Goal: Task Accomplishment & Management: Use online tool/utility

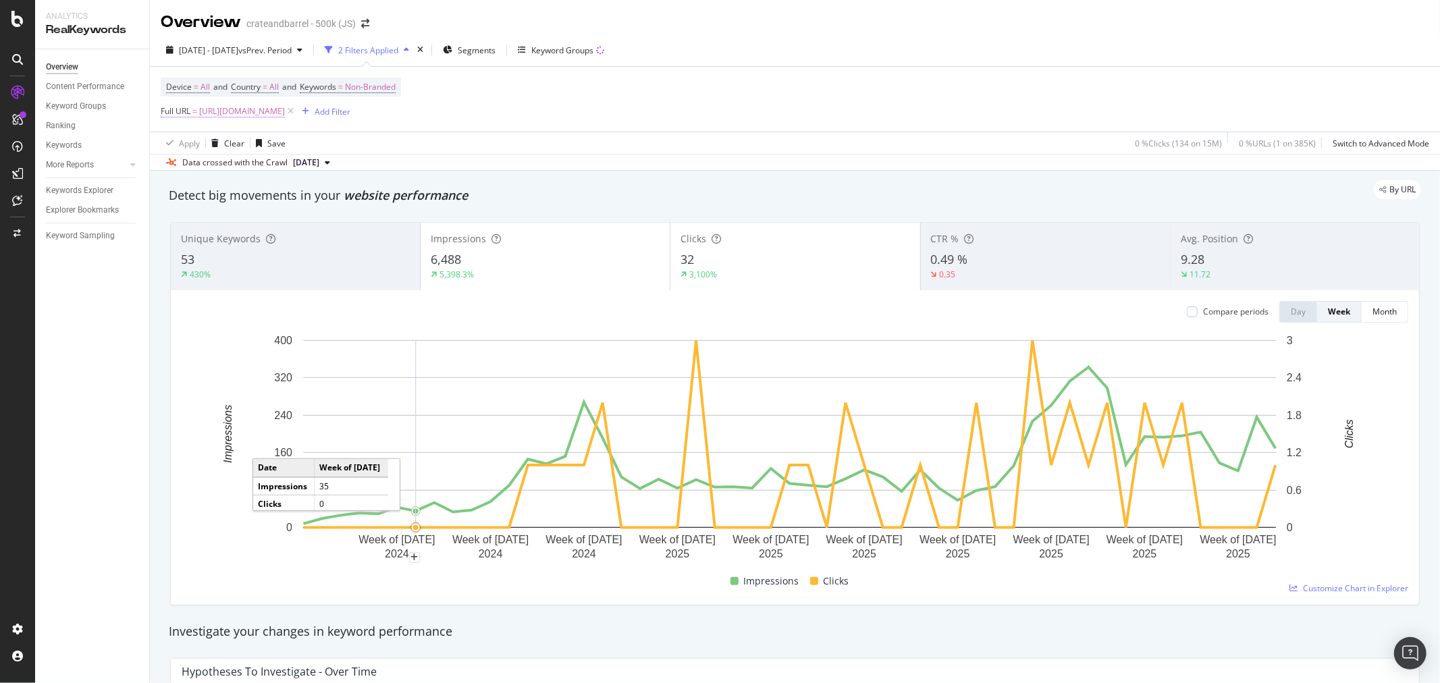
click at [285, 121] on span "[URL][DOMAIN_NAME]" at bounding box center [242, 111] width 86 height 19
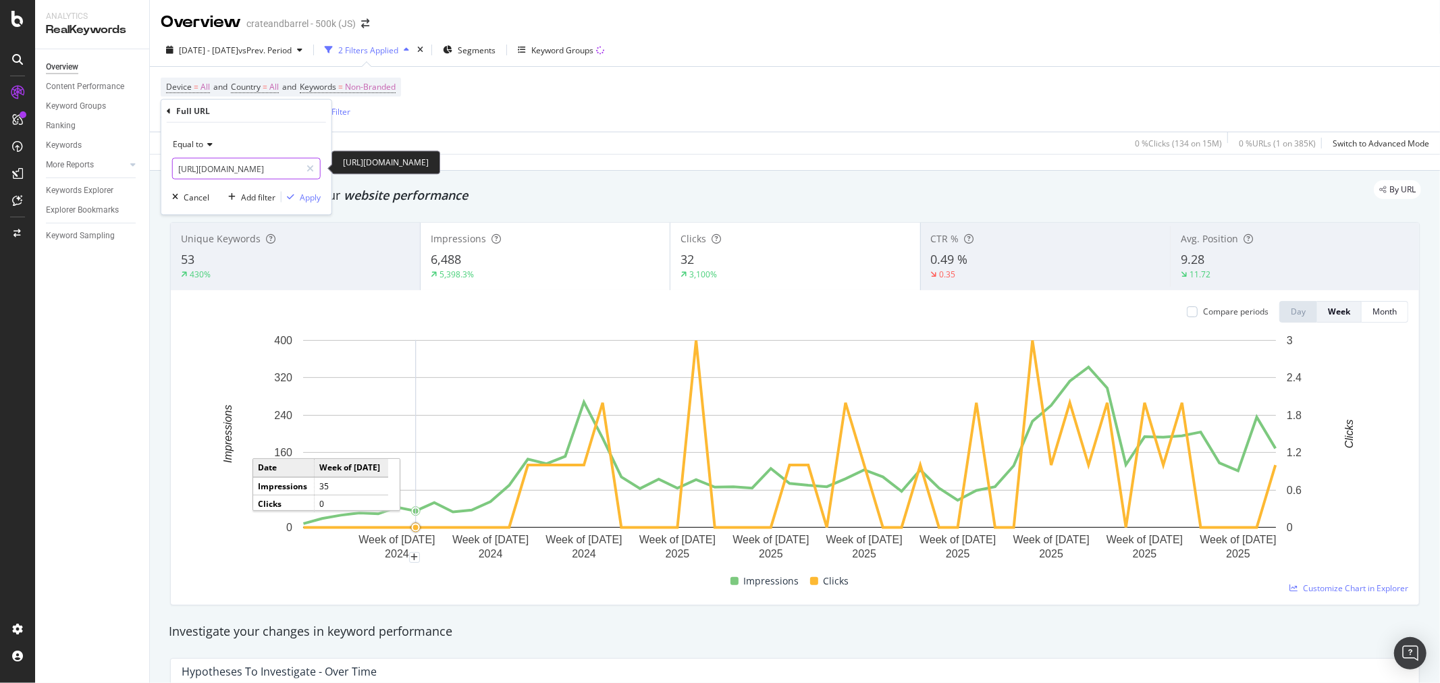
click at [241, 165] on input "[URL][DOMAIN_NAME]" at bounding box center [237, 169] width 128 height 22
paste input "banwood/1"
type input "[URL][DOMAIN_NAME]"
drag, startPoint x: 315, startPoint y: 201, endPoint x: 272, endPoint y: 55, distance: 152.8
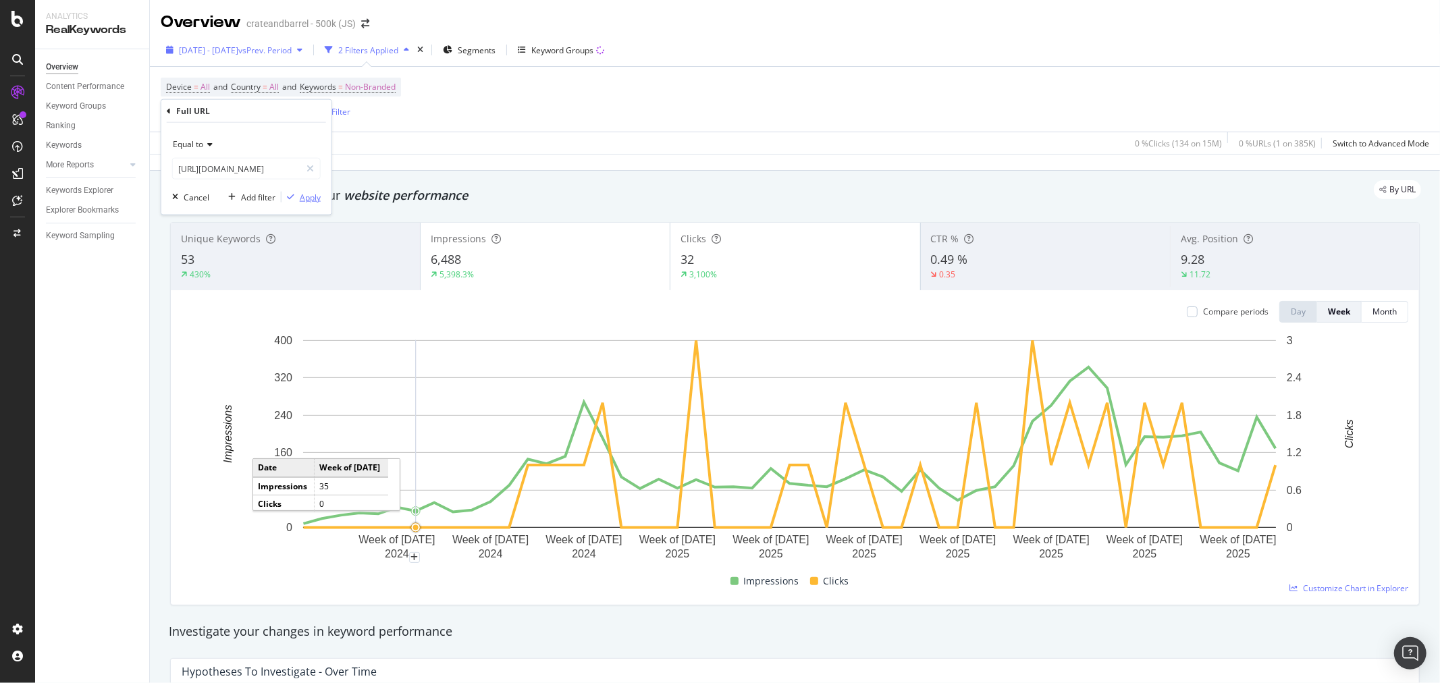
click at [315, 201] on div "Apply" at bounding box center [310, 196] width 21 height 11
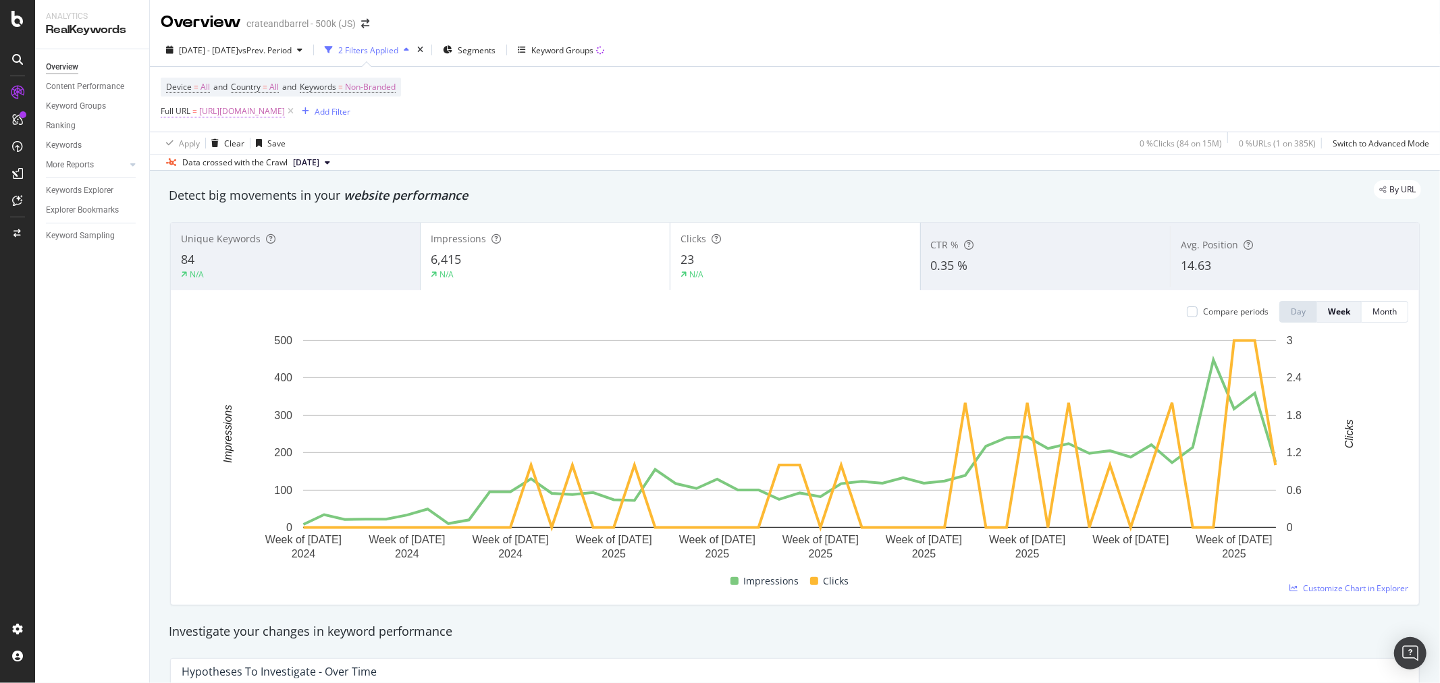
click at [285, 111] on span "[URL][DOMAIN_NAME]" at bounding box center [242, 111] width 86 height 19
click at [261, 167] on input "[URL][DOMAIN_NAME]" at bounding box center [237, 169] width 128 height 22
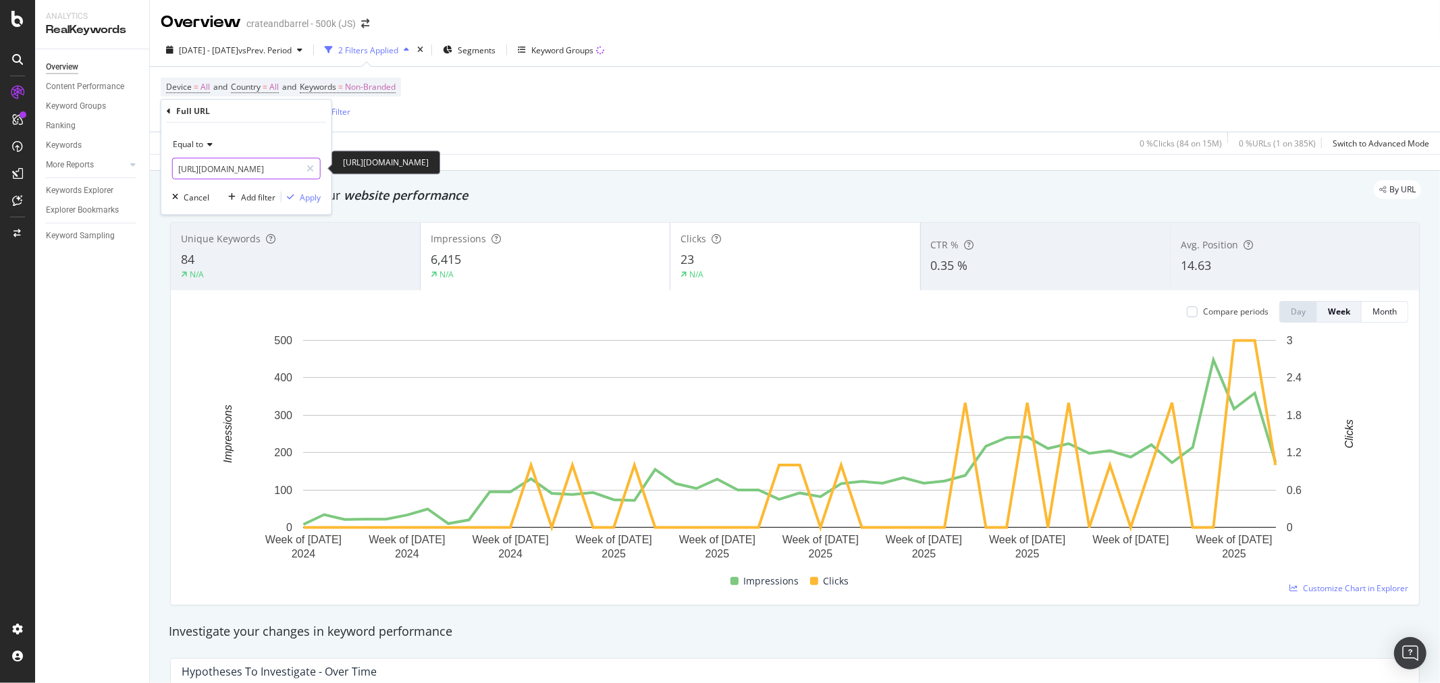
paste input "cribs-bassinets/1"
type input "[URL][DOMAIN_NAME]"
click at [312, 198] on div "Apply" at bounding box center [310, 196] width 21 height 11
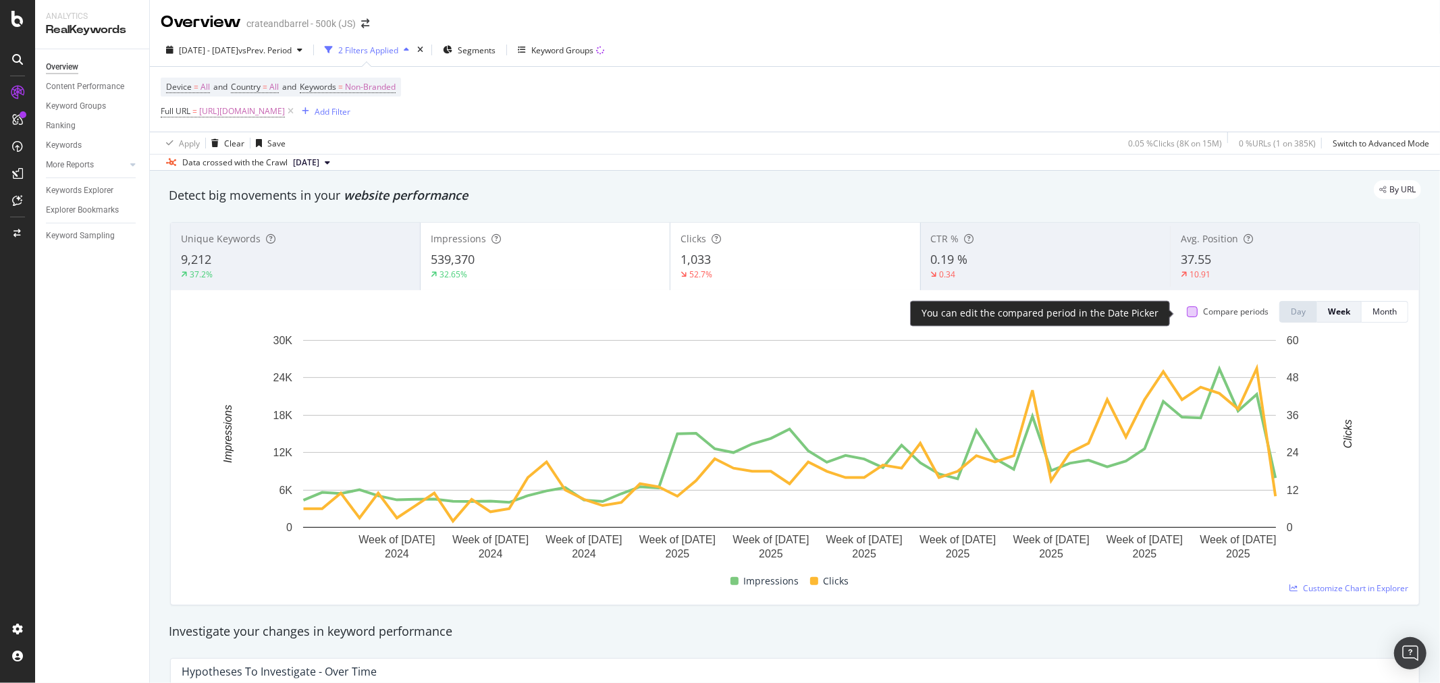
click at [1187, 313] on div at bounding box center [1192, 312] width 11 height 11
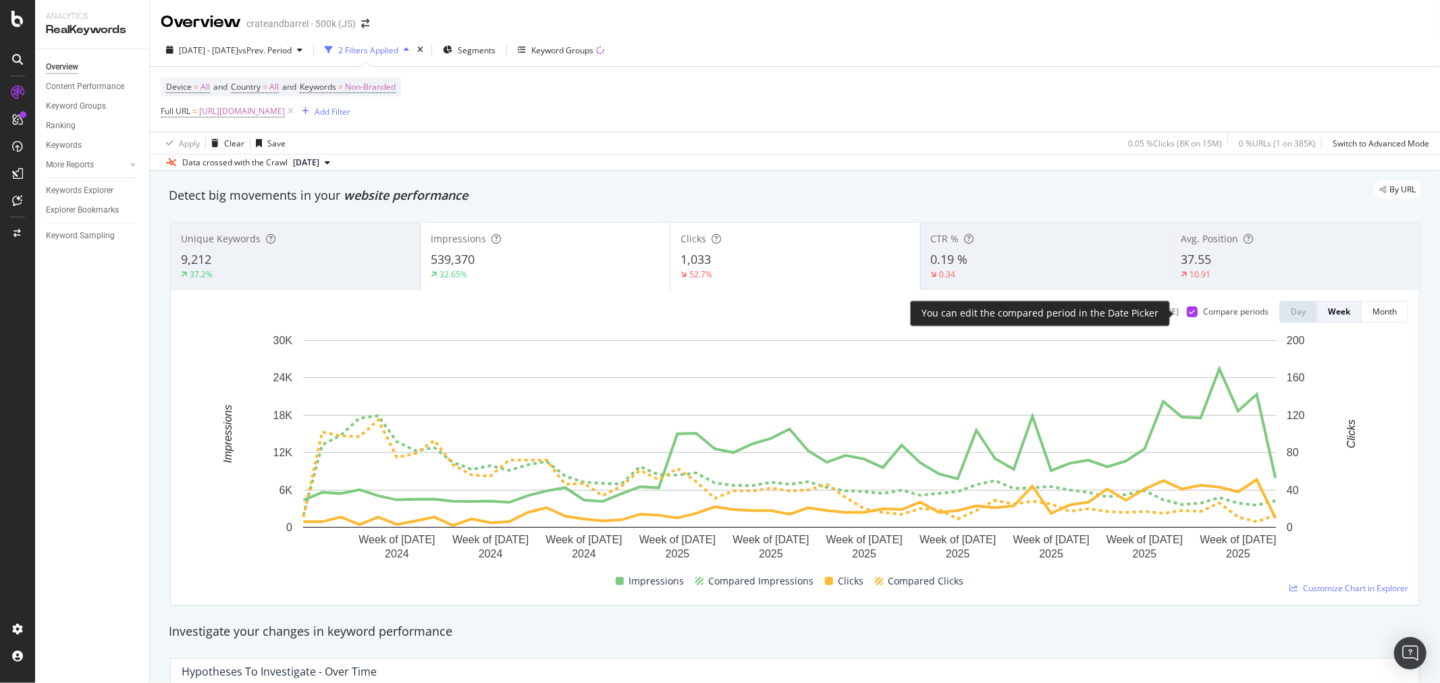
click at [1190, 313] on icon at bounding box center [1193, 312] width 6 height 7
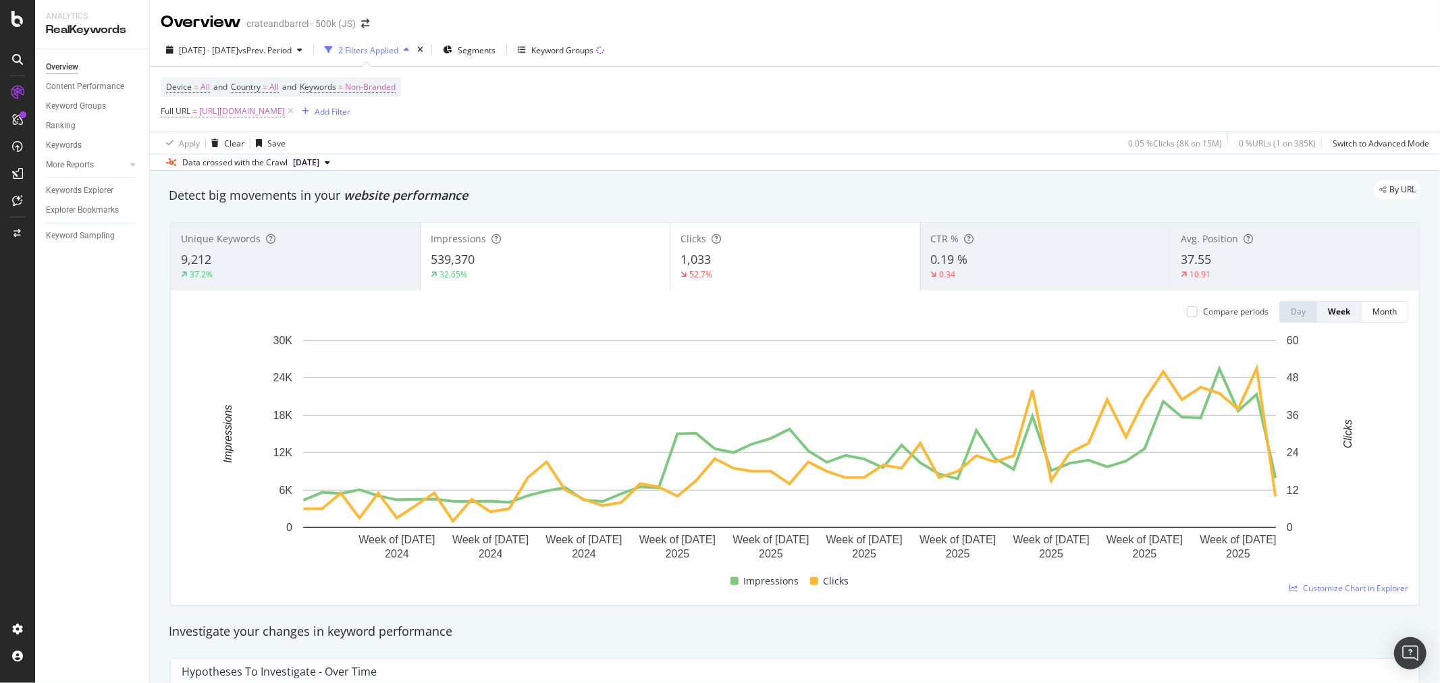
click at [285, 115] on span "[URL][DOMAIN_NAME]" at bounding box center [242, 111] width 86 height 19
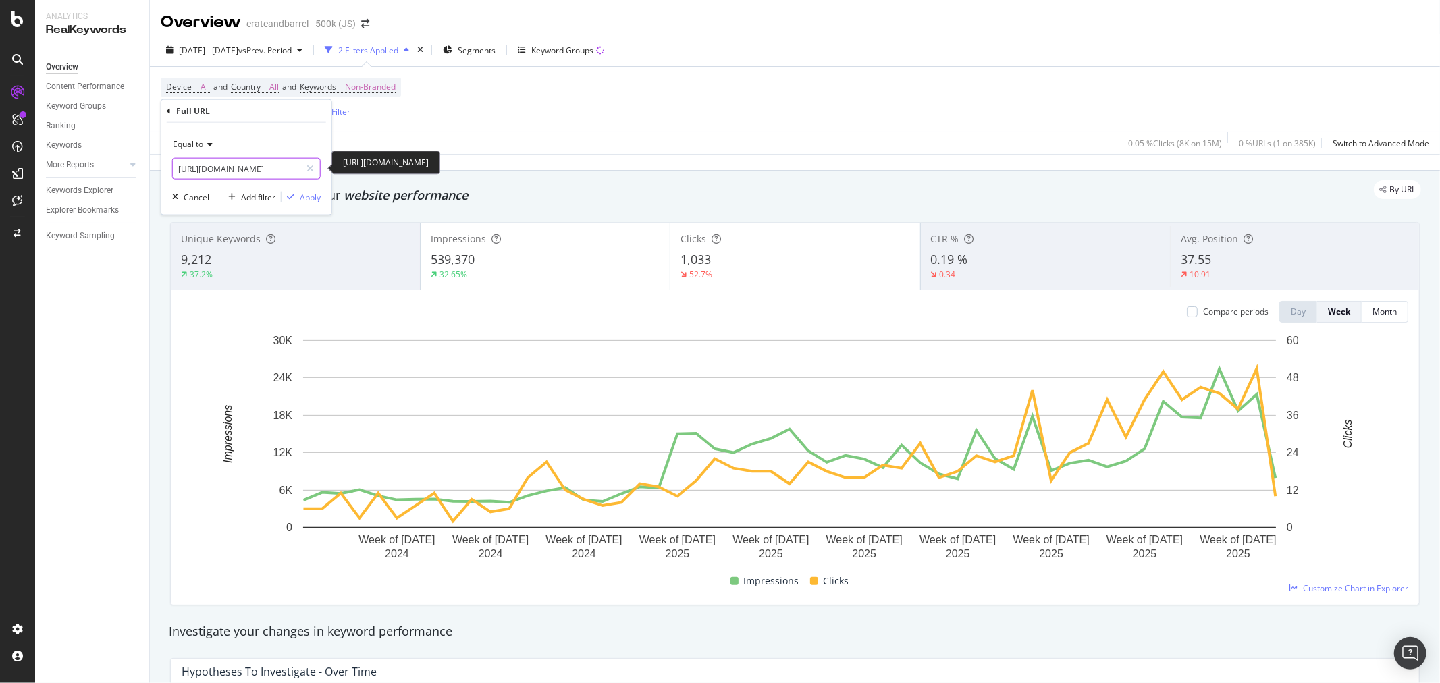
click at [213, 165] on input "[URL][DOMAIN_NAME]" at bounding box center [237, 169] width 128 height 22
paste input "/filters/brown-cribs-1668"
type input "[URL][DOMAIN_NAME]"
click at [307, 197] on div "Apply" at bounding box center [310, 196] width 21 height 11
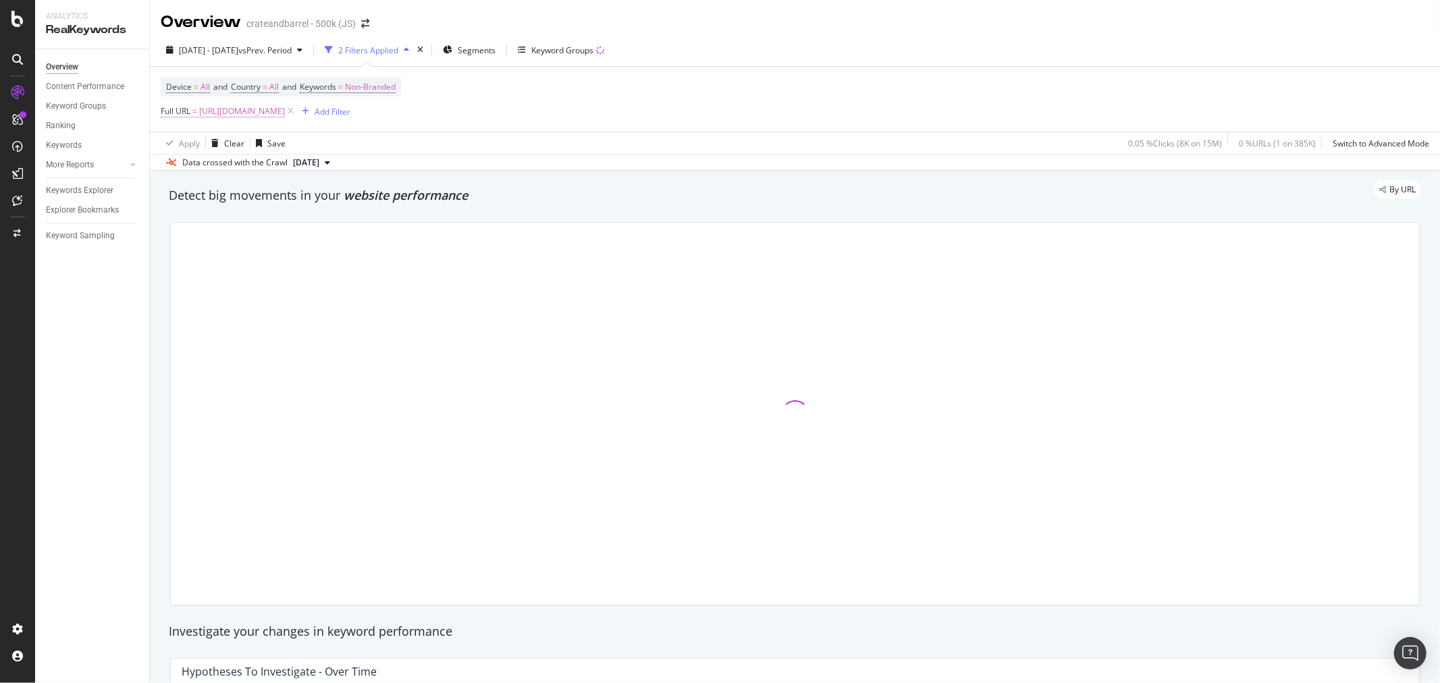
click at [238, 115] on span "[URL][DOMAIN_NAME]" at bounding box center [242, 111] width 86 height 19
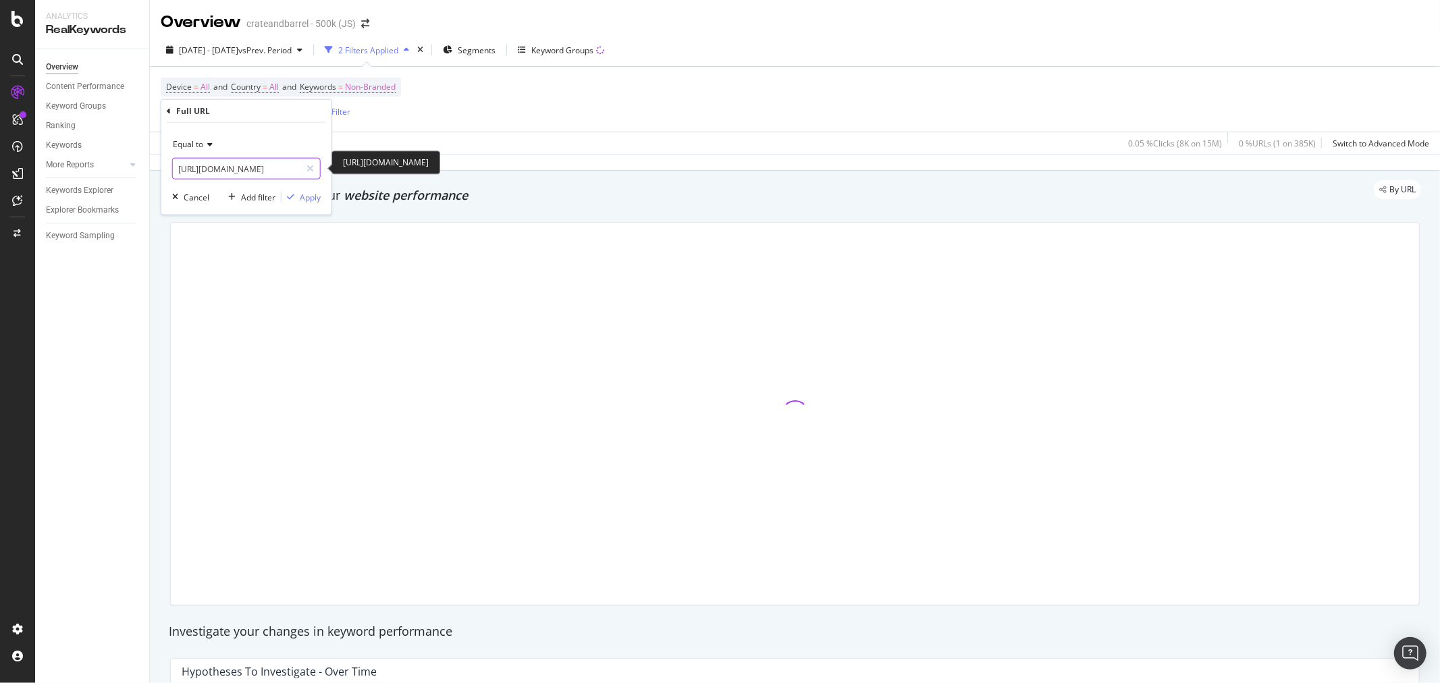
click at [247, 167] on input "[URL][DOMAIN_NAME]" at bounding box center [237, 169] width 128 height 22
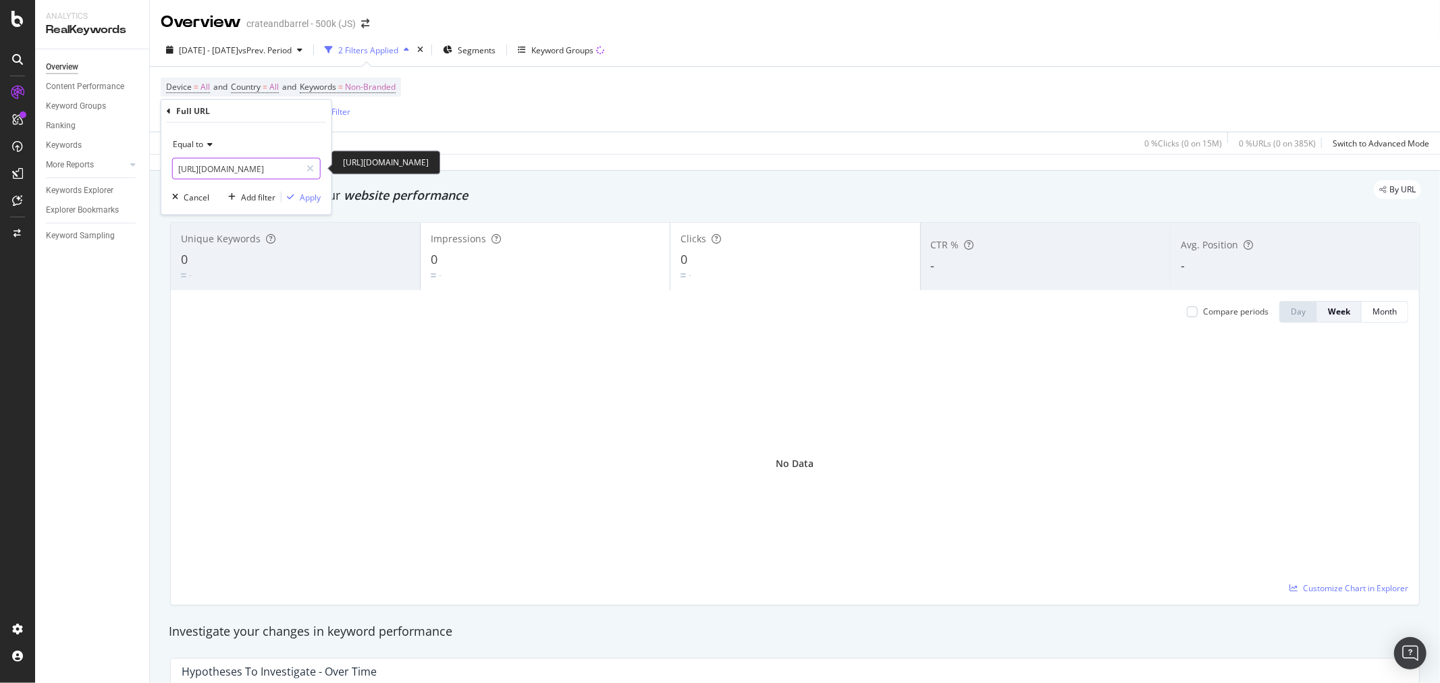
click at [247, 167] on input "[URL][DOMAIN_NAME]" at bounding box center [237, 169] width 128 height 22
type input "[URL][DOMAIN_NAME]"
click at [311, 199] on div "Apply" at bounding box center [310, 196] width 21 height 11
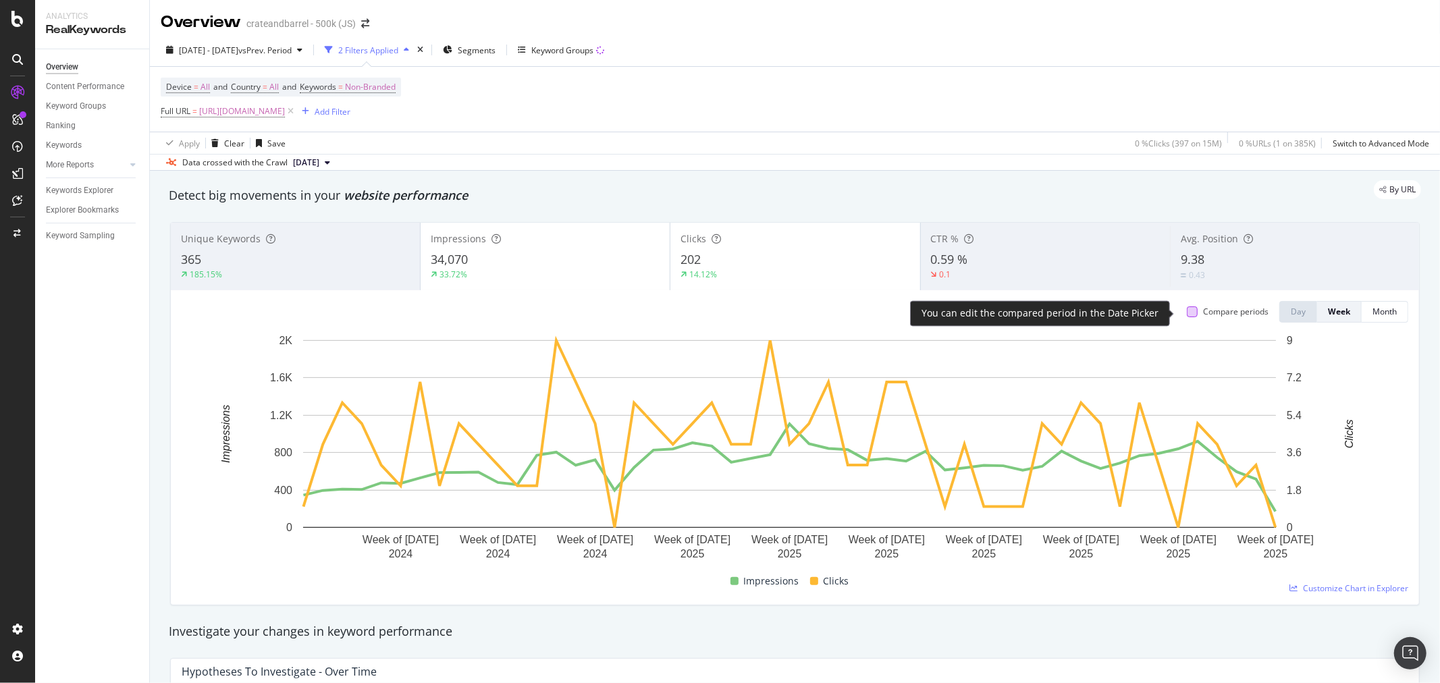
click at [1187, 312] on div at bounding box center [1192, 312] width 11 height 11
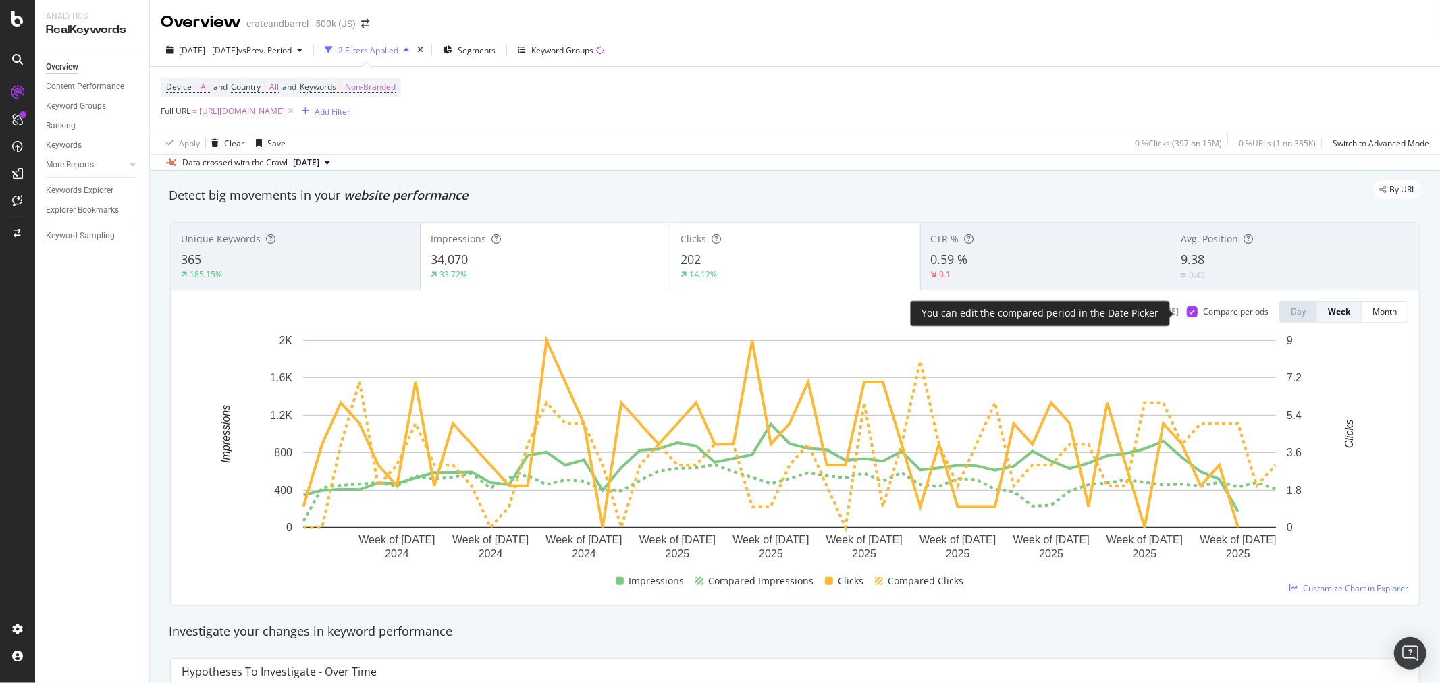
click at [1190, 312] on icon at bounding box center [1193, 312] width 6 height 7
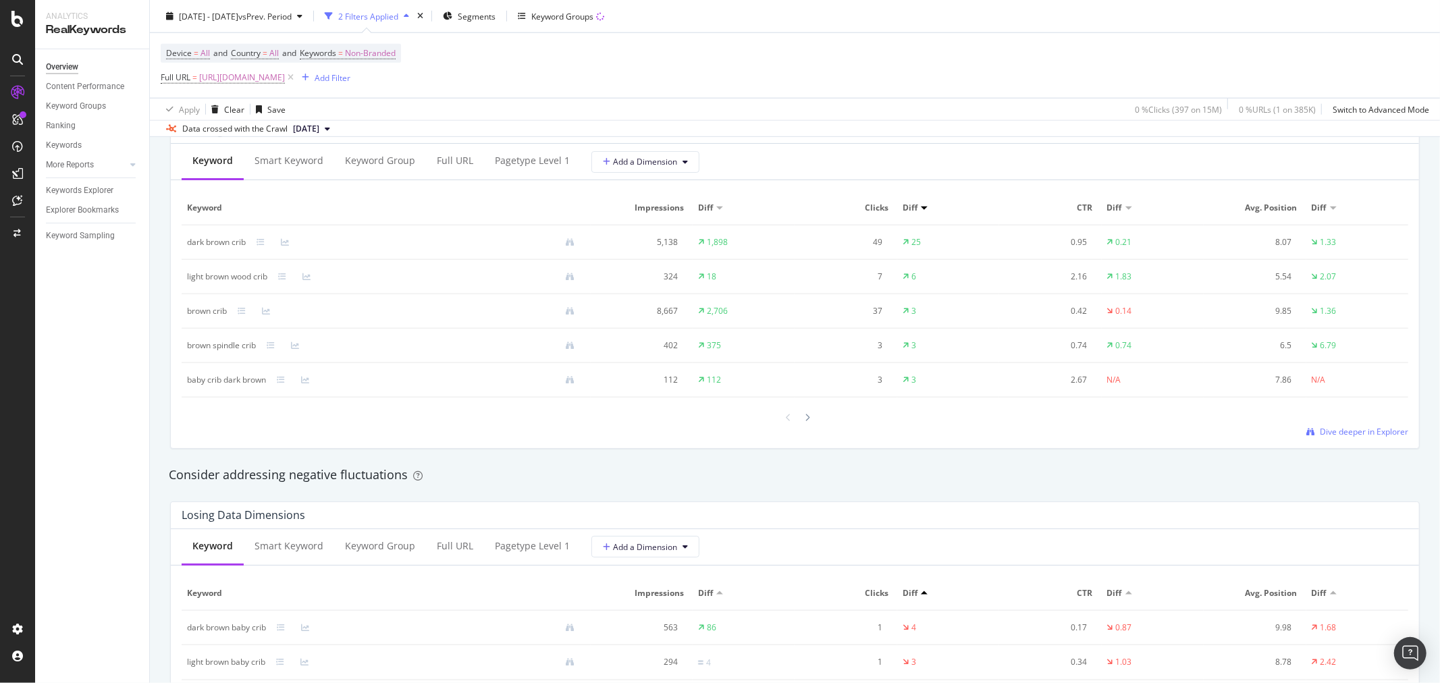
scroll to position [1500, 0]
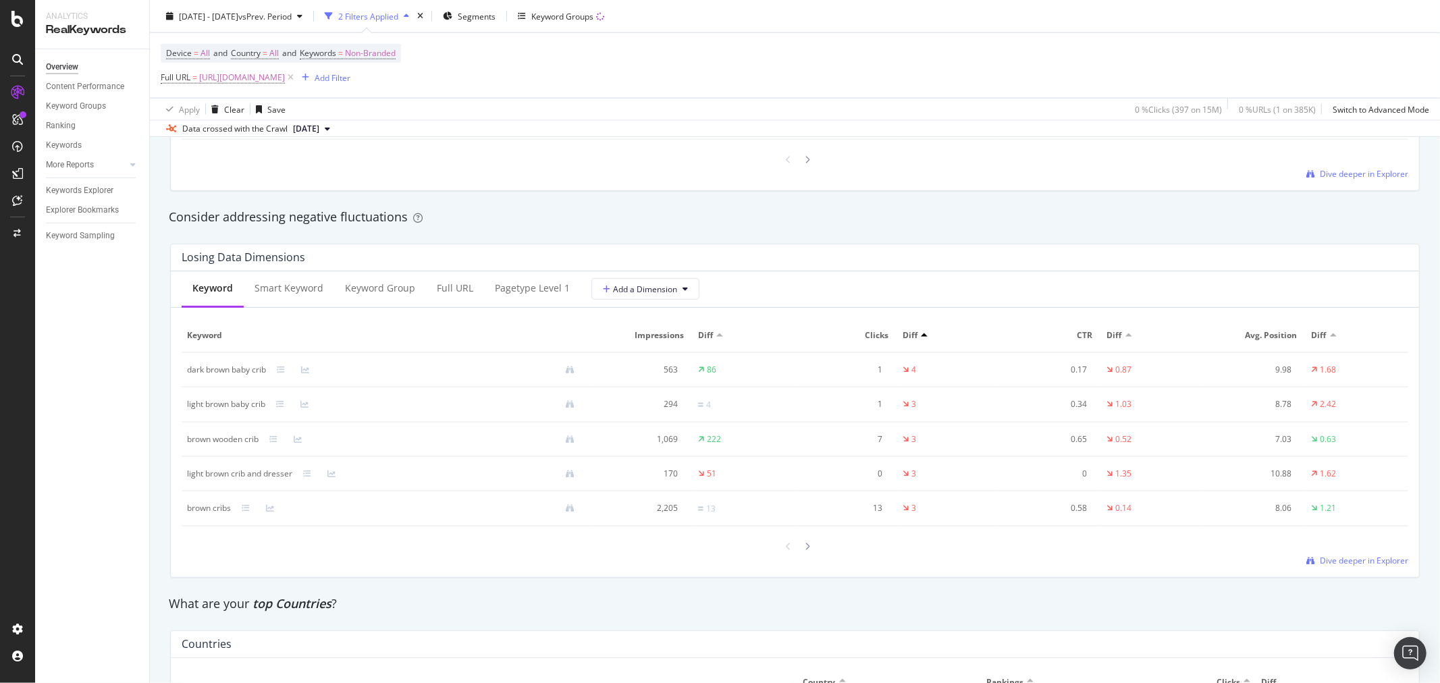
drag, startPoint x: 442, startPoint y: 78, endPoint x: 382, endPoint y: 92, distance: 62.4
click at [285, 79] on span "[URL][DOMAIN_NAME]" at bounding box center [242, 77] width 86 height 19
click at [264, 140] on input "[URL][DOMAIN_NAME]" at bounding box center [237, 135] width 128 height 22
paste input "lack-cribs-1667"
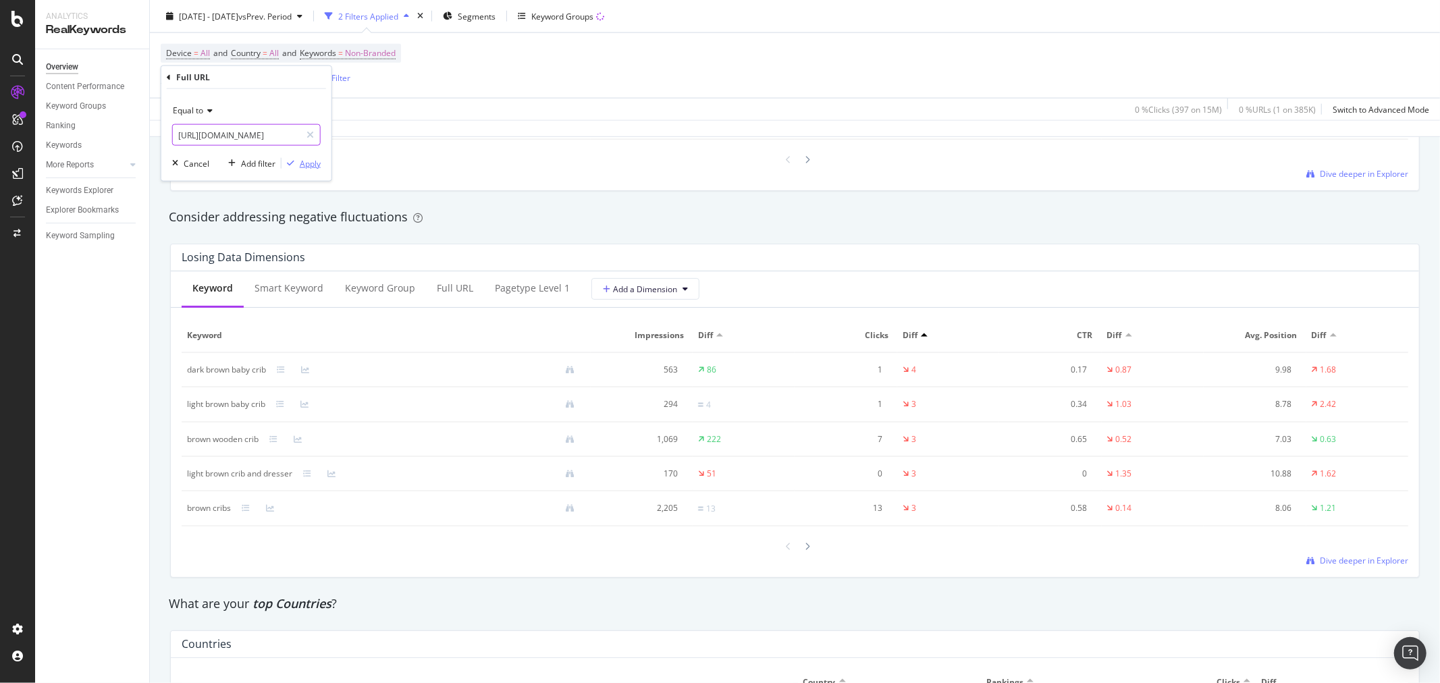
type input "[URL][DOMAIN_NAME]"
click at [314, 161] on div "Apply" at bounding box center [310, 162] width 21 height 11
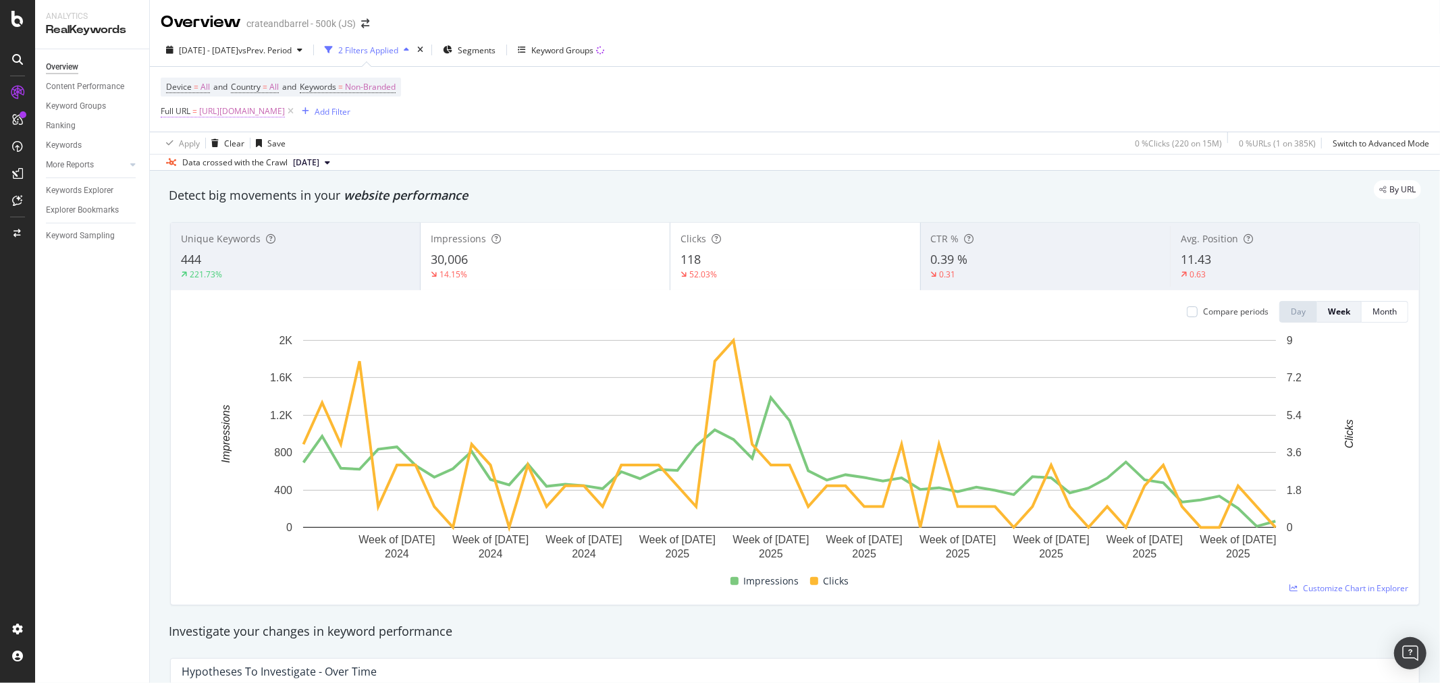
click at [285, 112] on span "[URL][DOMAIN_NAME]" at bounding box center [242, 111] width 86 height 19
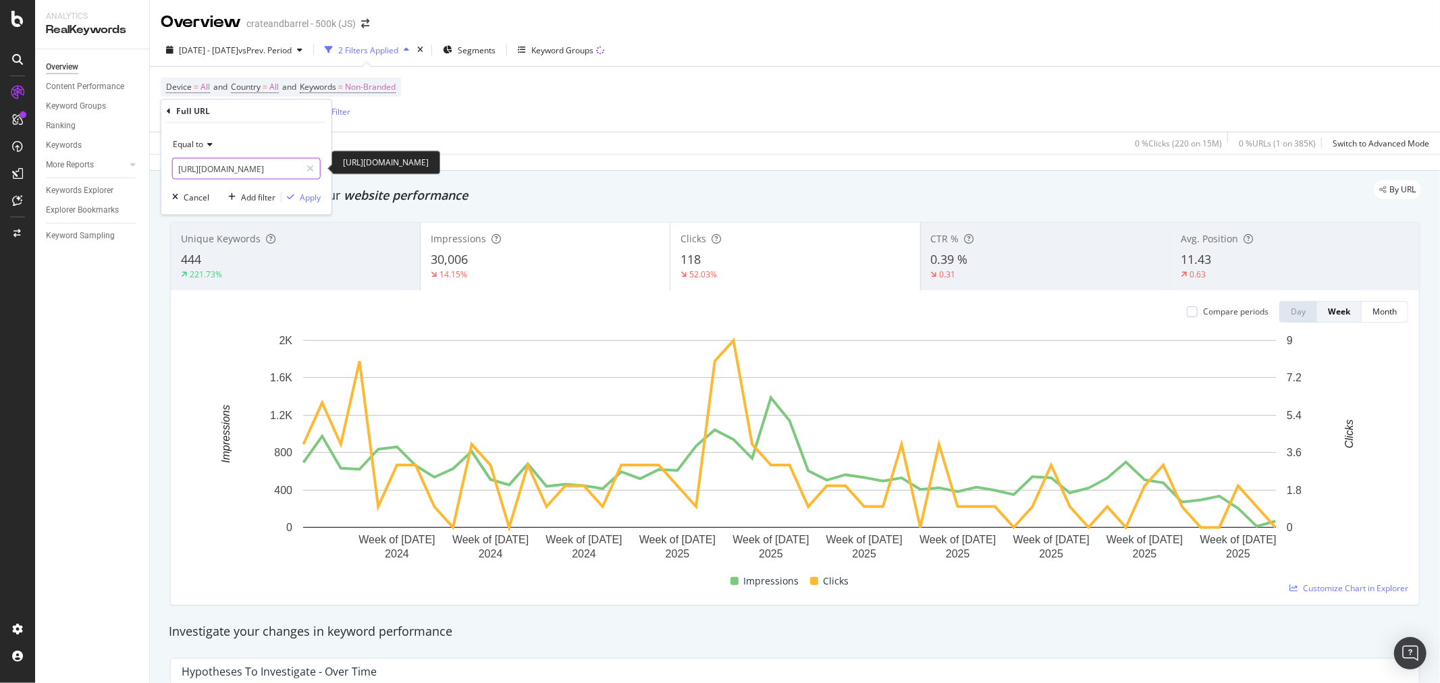
click at [267, 167] on input "[URL][DOMAIN_NAME]" at bounding box center [237, 169] width 128 height 22
paste input "cribs-with-wheels-5172"
type input "[URL][DOMAIN_NAME]"
click at [312, 192] on div "Apply" at bounding box center [310, 196] width 21 height 11
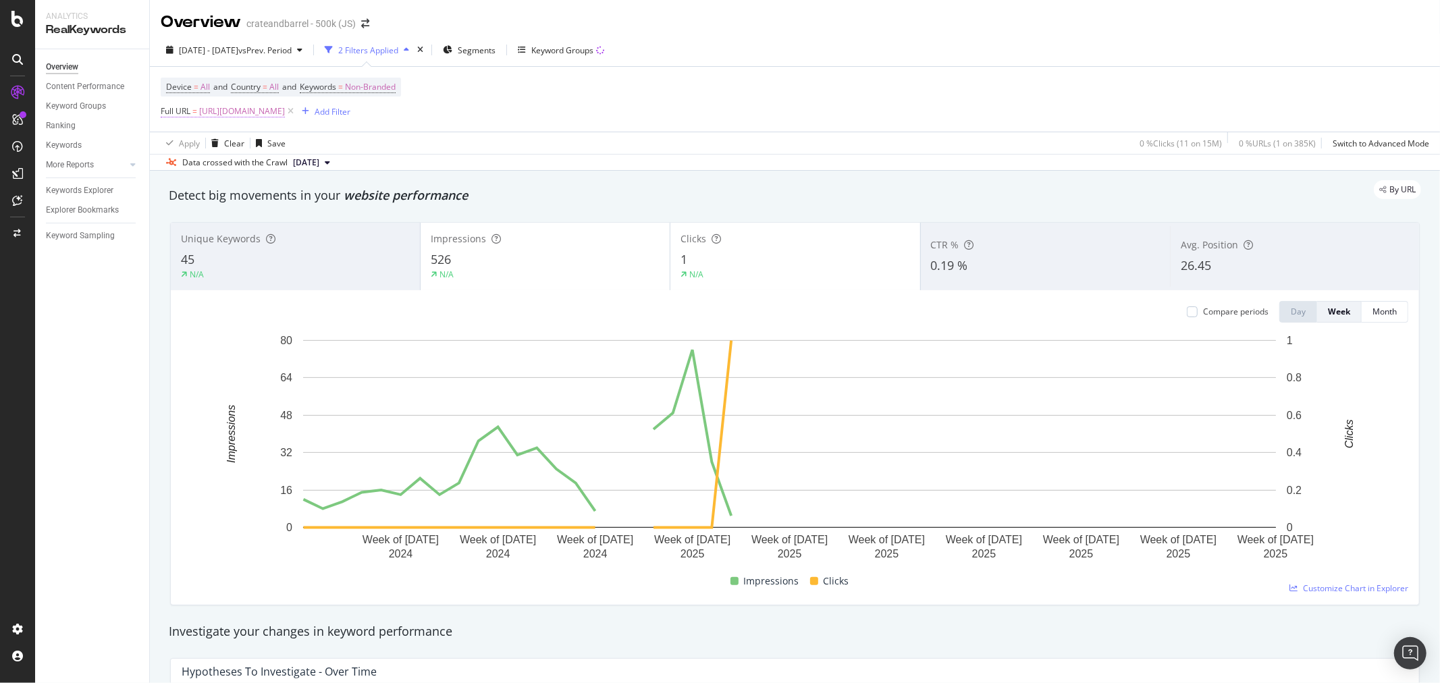
click at [285, 115] on span "[URL][DOMAIN_NAME]" at bounding box center [242, 111] width 86 height 19
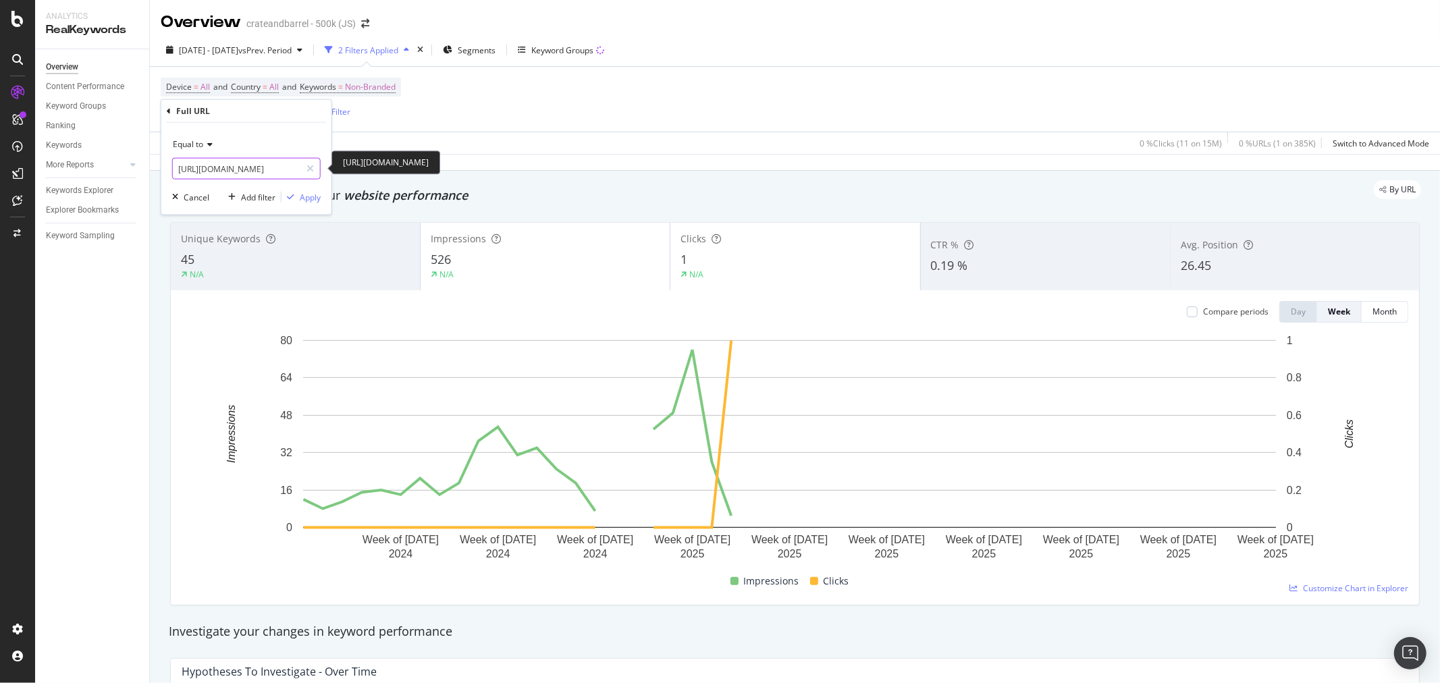
click at [255, 174] on input "[URL][DOMAIN_NAME]" at bounding box center [237, 169] width 128 height 22
paste input "wood-cribs-58"
type input "[URL][DOMAIN_NAME]"
click at [311, 198] on div "Apply" at bounding box center [310, 196] width 21 height 11
